Goal: Information Seeking & Learning: Learn about a topic

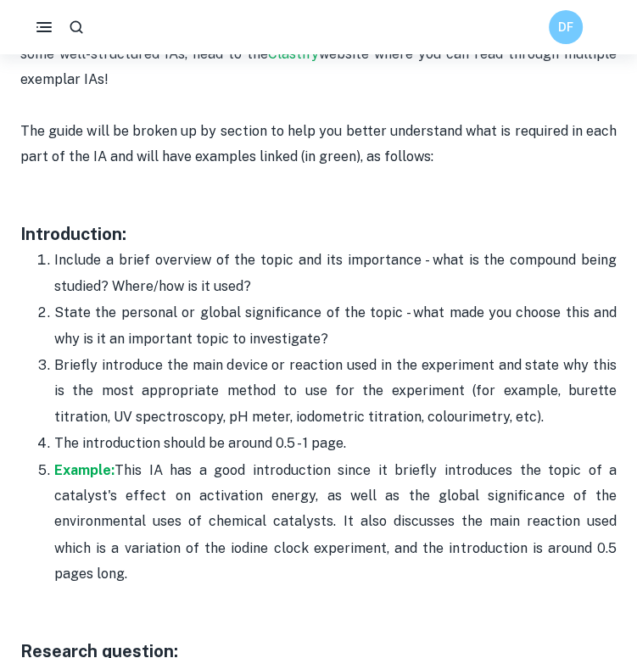
scroll to position [1049, 0]
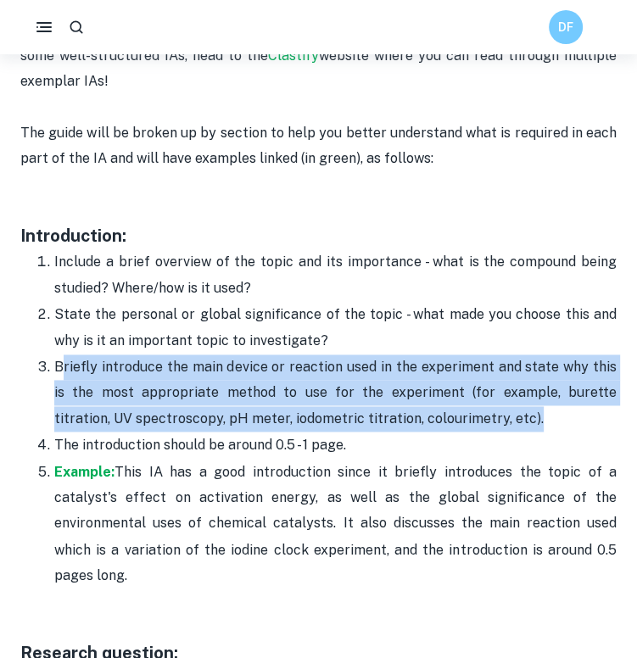
drag, startPoint x: 462, startPoint y: 392, endPoint x: 59, endPoint y: 335, distance: 406.2
click at [59, 355] on p "Briefly introduce the main device or reaction used in the experiment and state …" at bounding box center [335, 393] width 563 height 77
click at [162, 355] on p "Briefly introduce the main device or reaction used in the experiment and state …" at bounding box center [335, 393] width 563 height 77
drag, startPoint x: 50, startPoint y: 341, endPoint x: 467, endPoint y: 391, distance: 419.6
click at [467, 391] on li "Briefly introduce the main device or reaction used in the experiment and state …" at bounding box center [335, 393] width 563 height 78
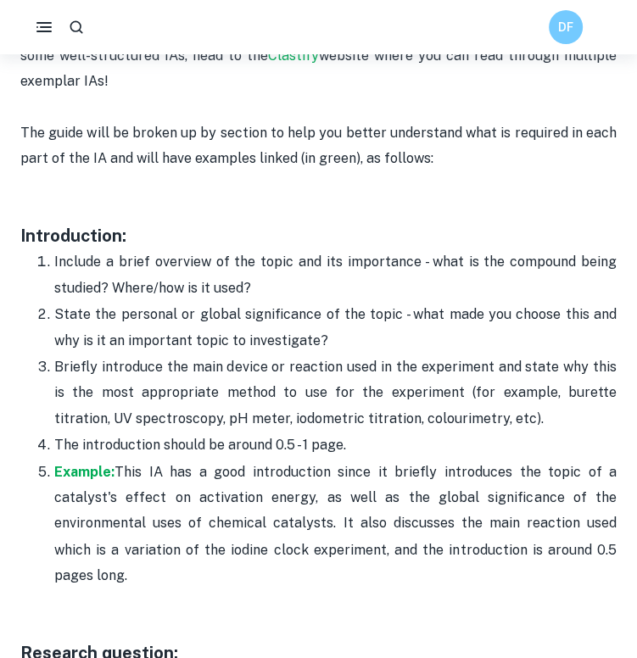
drag, startPoint x: 410, startPoint y: 407, endPoint x: 475, endPoint y: 421, distance: 66.7
click at [475, 433] on p "The introduction should be around 0.5 - 1 page." at bounding box center [335, 445] width 563 height 25
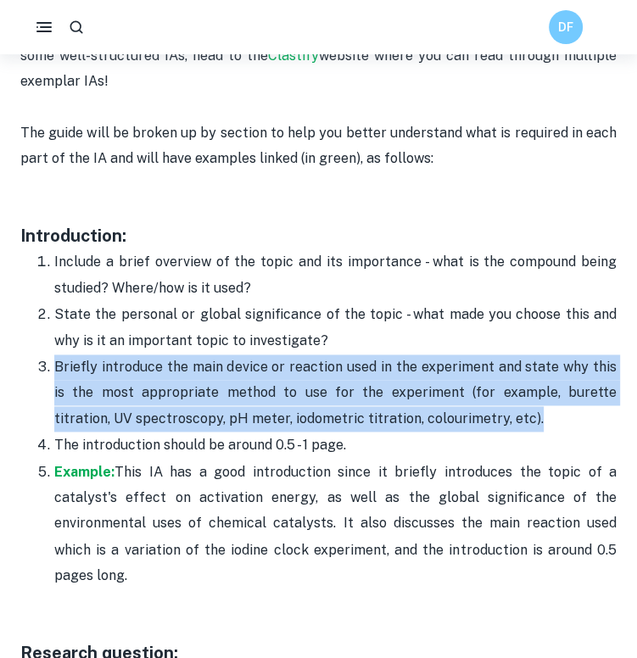
drag, startPoint x: 449, startPoint y: 394, endPoint x: 49, endPoint y: 335, distance: 403.9
click at [54, 354] on li "Briefly introduce the main device or reaction used in the experiment and state …" at bounding box center [335, 393] width 563 height 78
copy p "Briefly introduce the main device or reaction used in the experiment and state …"
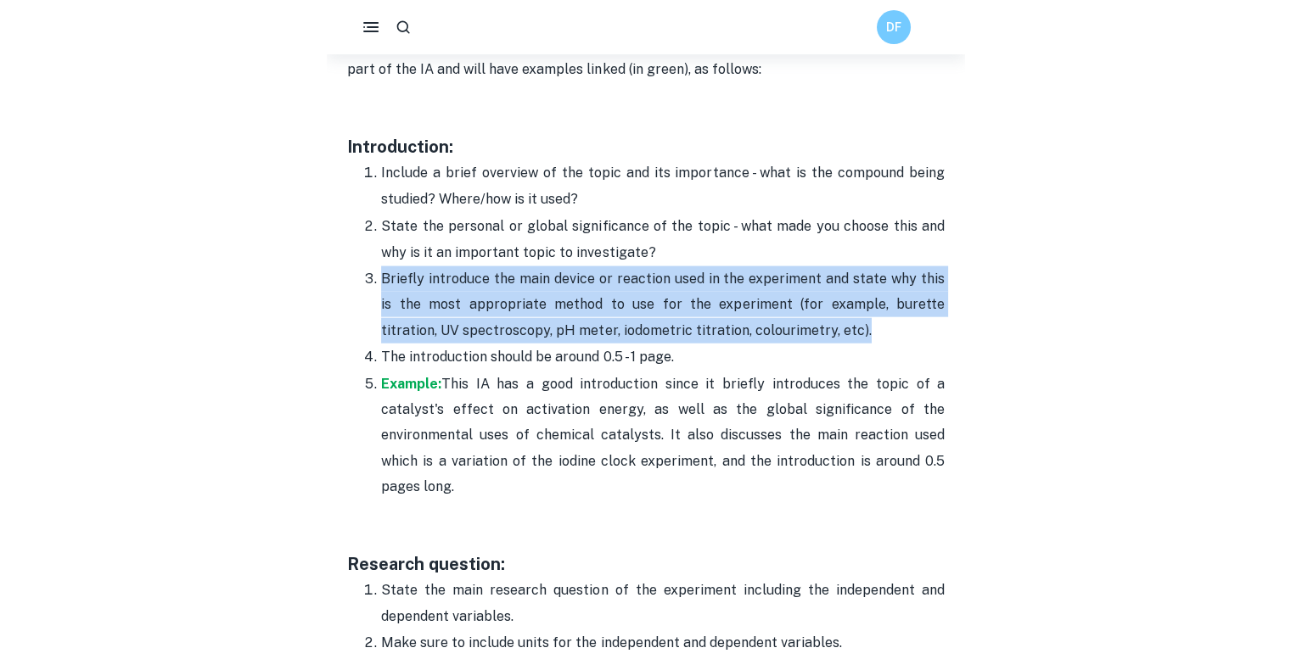
scroll to position [1128, 0]
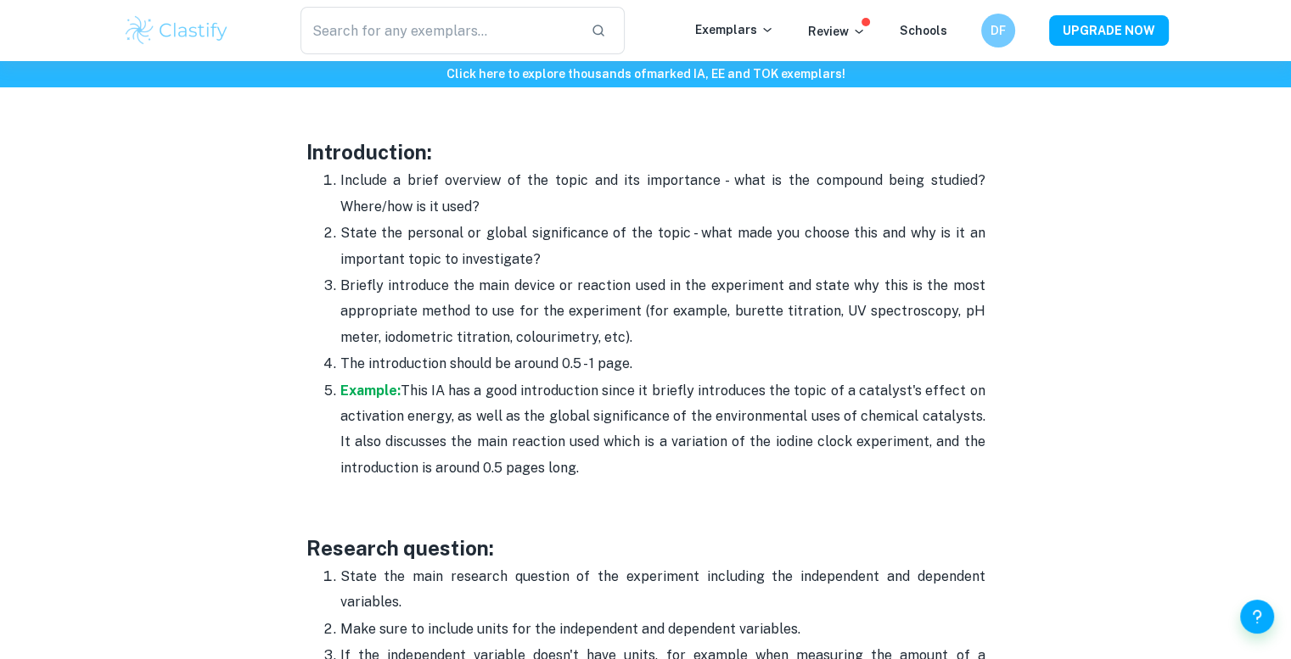
click at [838, 164] on h3 "Introduction:" at bounding box center [645, 152] width 679 height 31
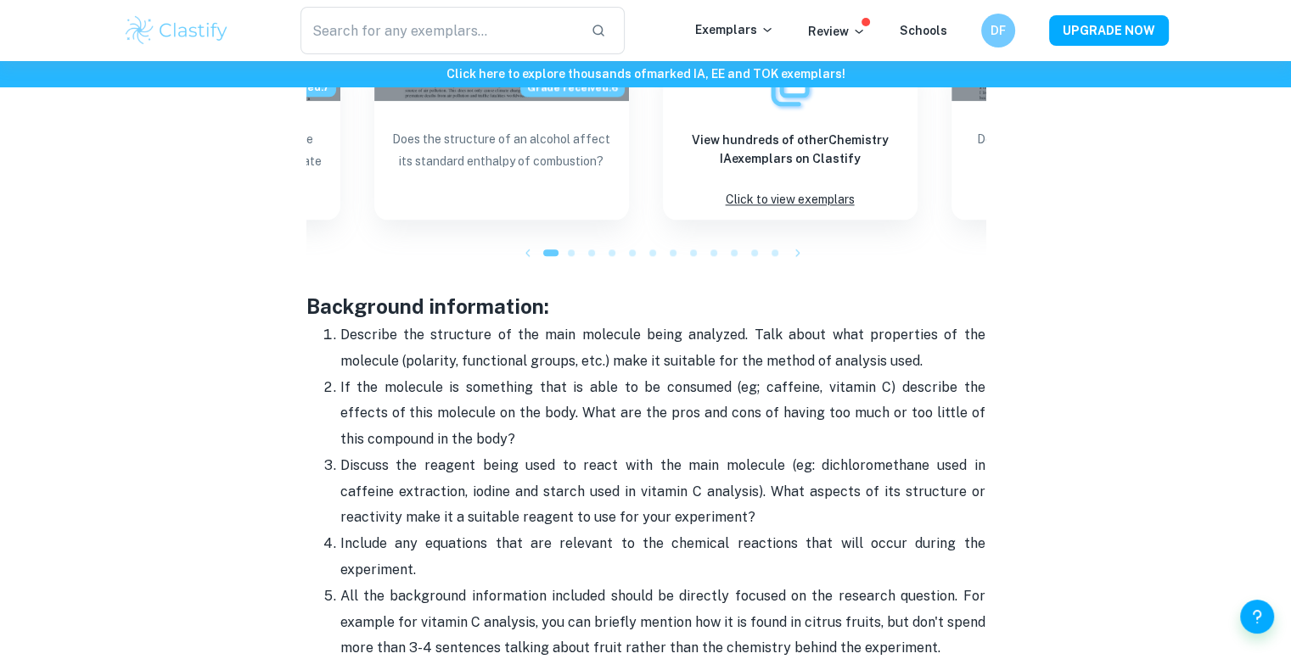
scroll to position [2064, 0]
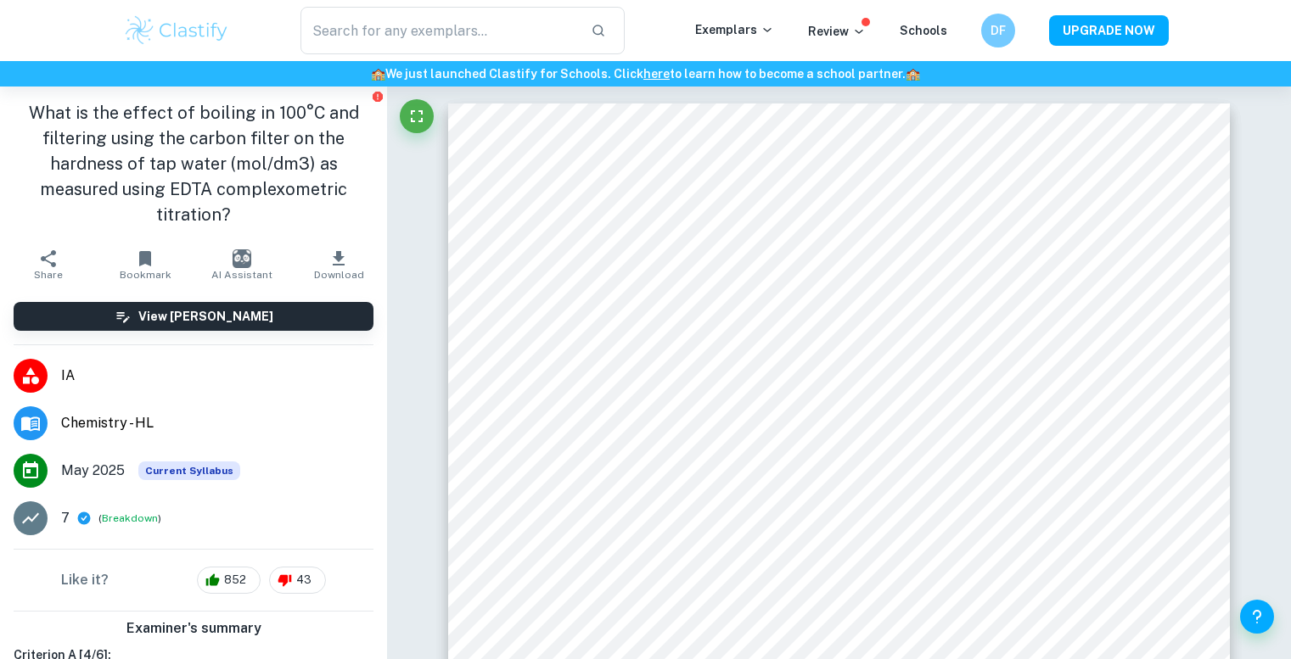
scroll to position [75, 0]
